Goal: Information Seeking & Learning: Learn about a topic

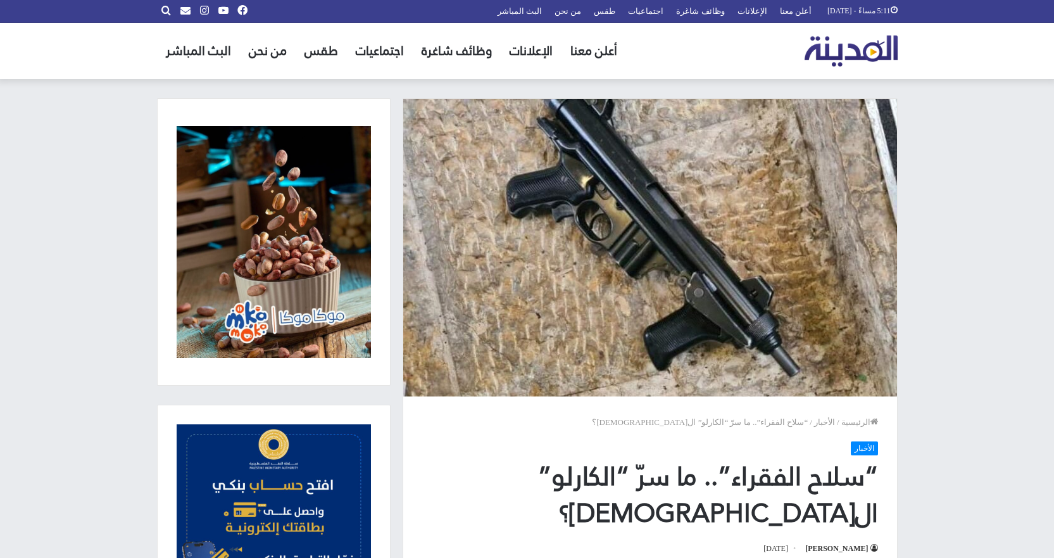
click at [695, 287] on img at bounding box center [650, 248] width 494 height 298
click at [624, 221] on img at bounding box center [650, 248] width 494 height 298
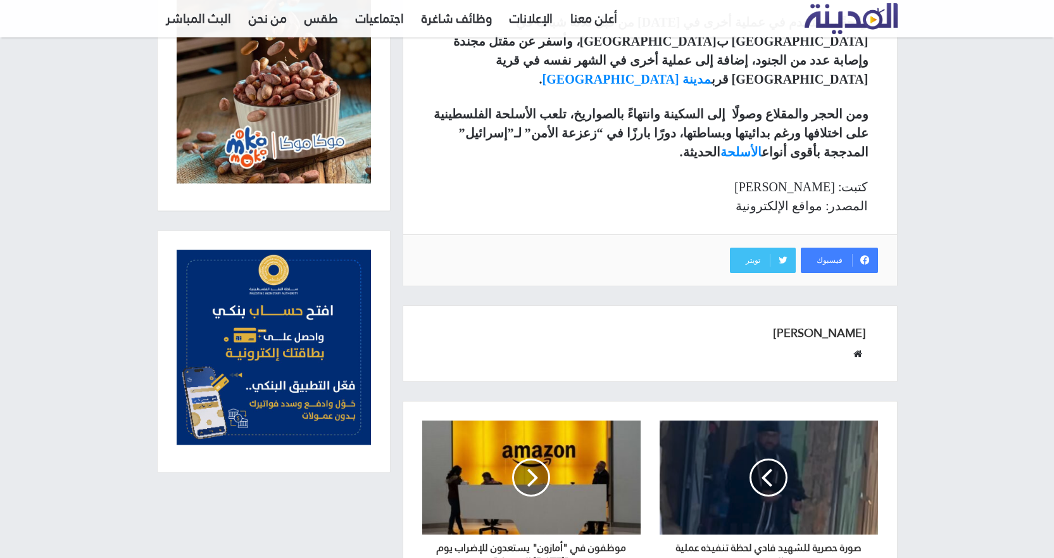
scroll to position [1339, 0]
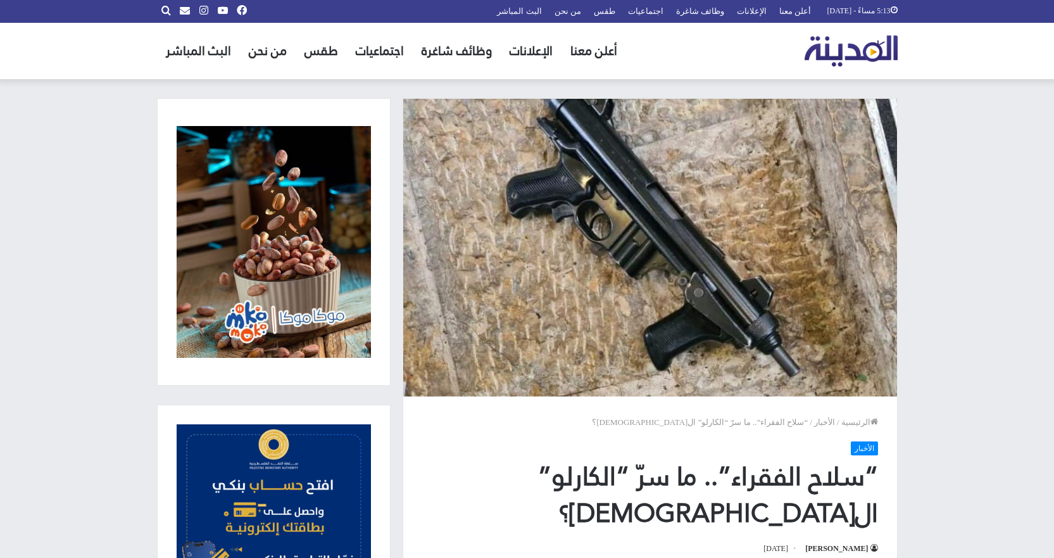
click at [695, 241] on img at bounding box center [650, 248] width 494 height 298
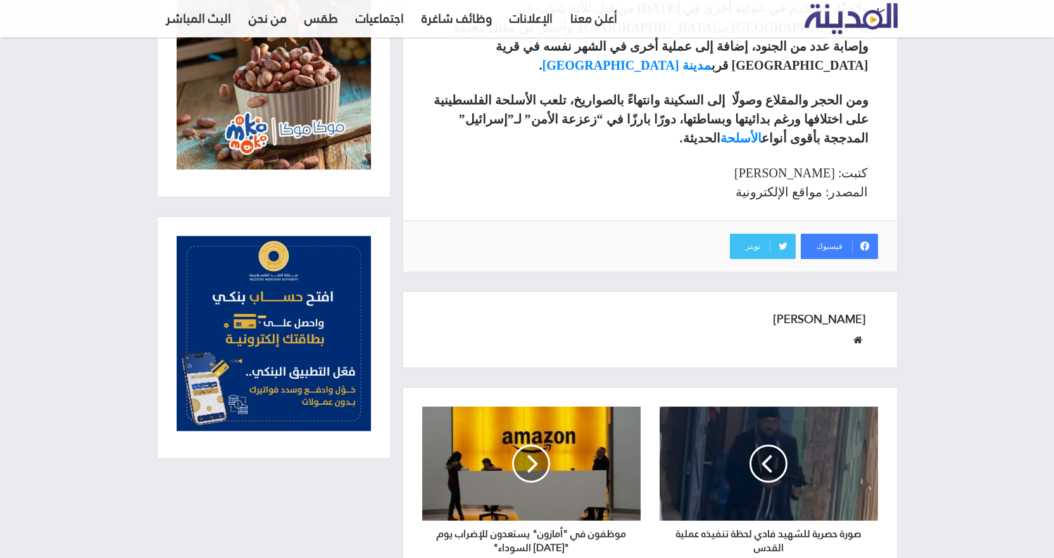
drag, startPoint x: 142, startPoint y: 156, endPoint x: 155, endPoint y: 391, distance: 235.3
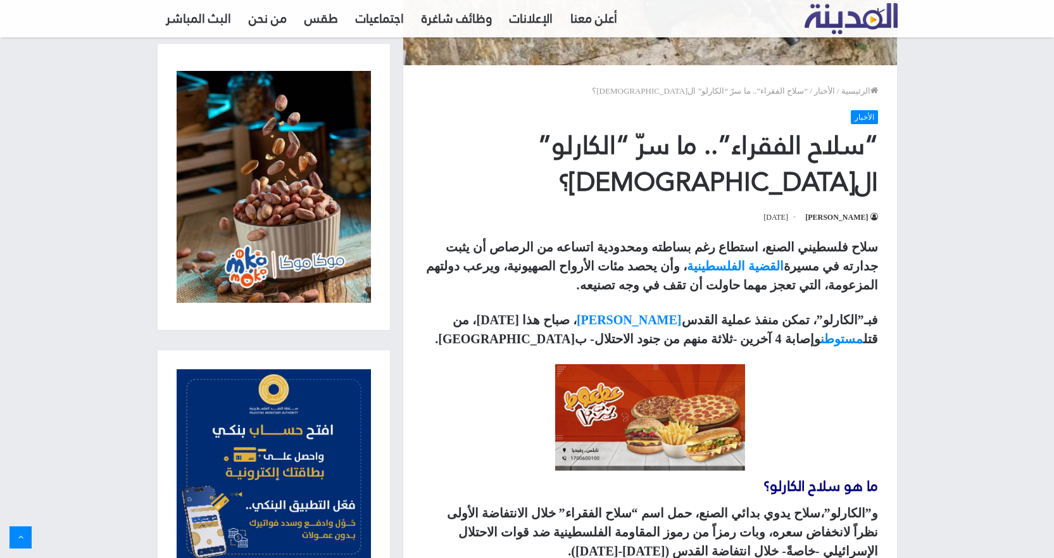
scroll to position [93, 0]
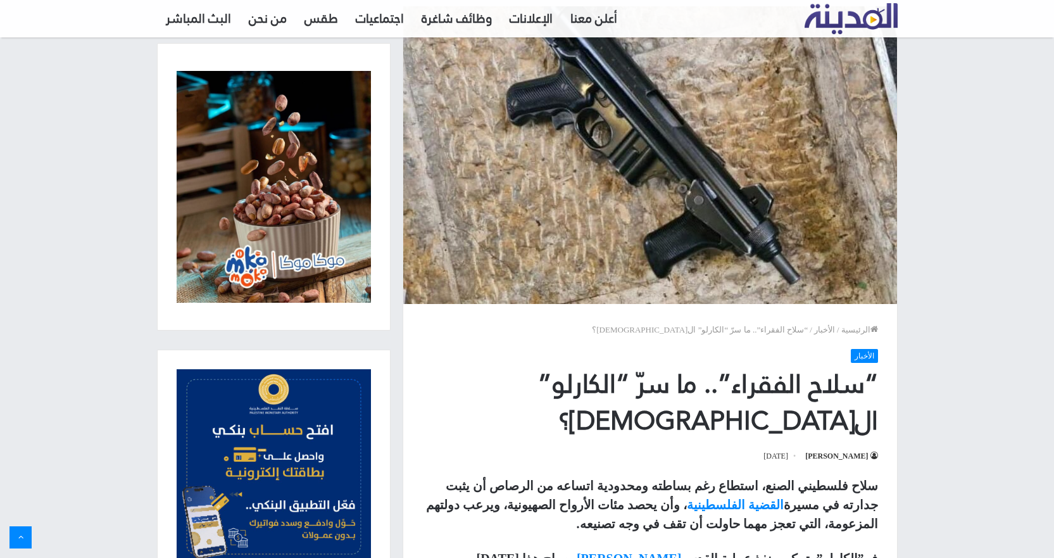
drag, startPoint x: 100, startPoint y: 159, endPoint x: 96, endPoint y: 125, distance: 33.8
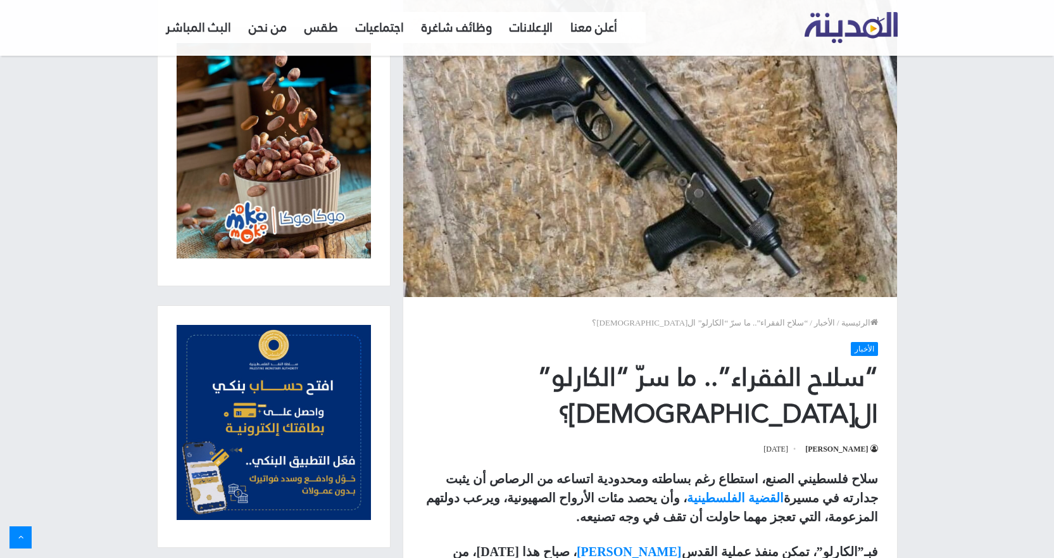
scroll to position [0, 0]
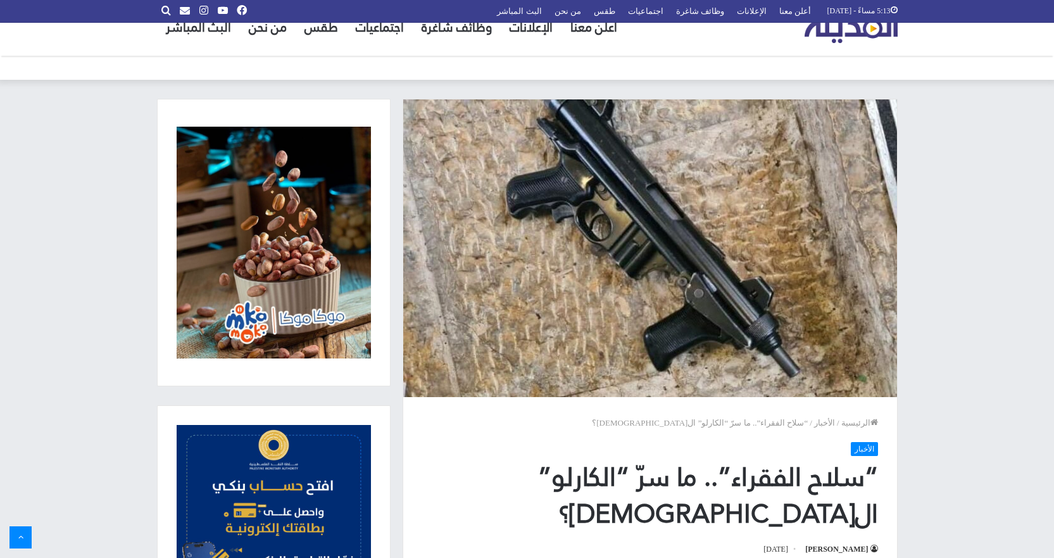
drag, startPoint x: 37, startPoint y: 287, endPoint x: 58, endPoint y: -11, distance: 299.0
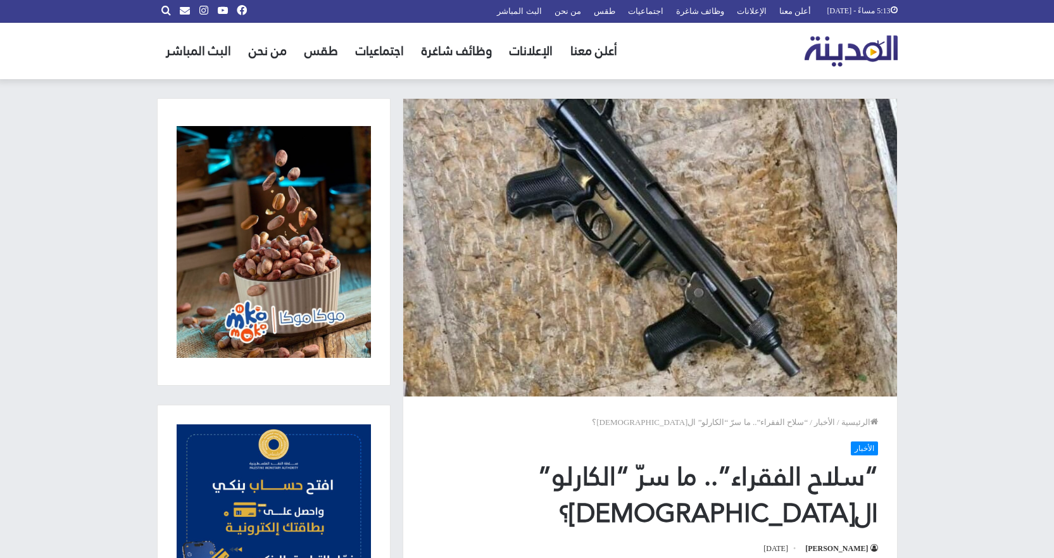
click at [538, 204] on img at bounding box center [650, 248] width 494 height 298
